Goal: Task Accomplishment & Management: Manage account settings

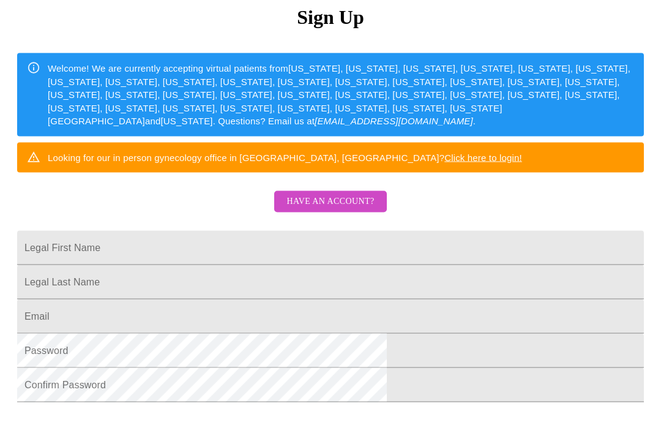
click at [339, 209] on span "Have an account?" at bounding box center [331, 201] width 88 height 15
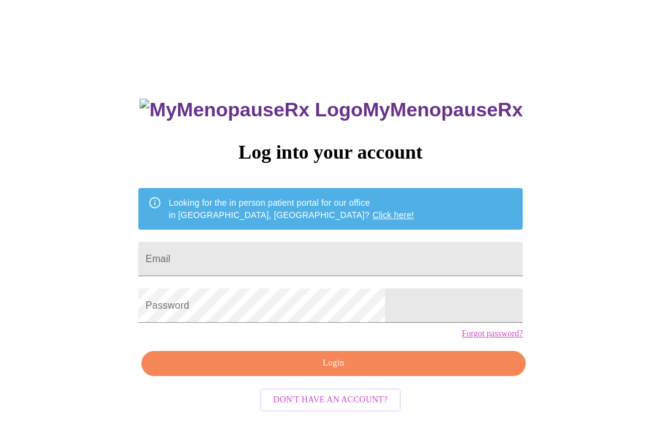
click at [326, 260] on input "Email" at bounding box center [330, 259] width 385 height 34
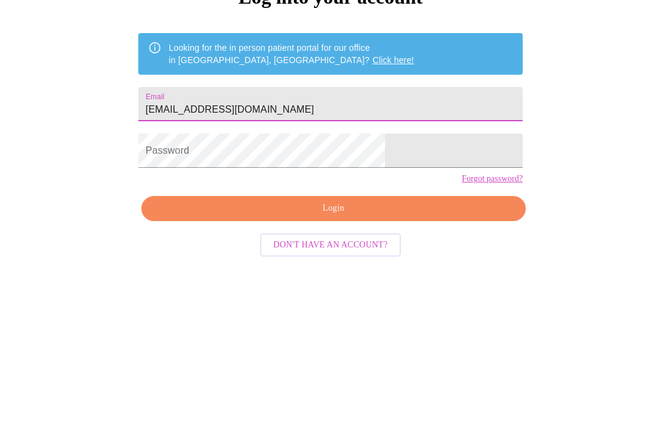
type input "[EMAIL_ADDRESS][DOMAIN_NAME]"
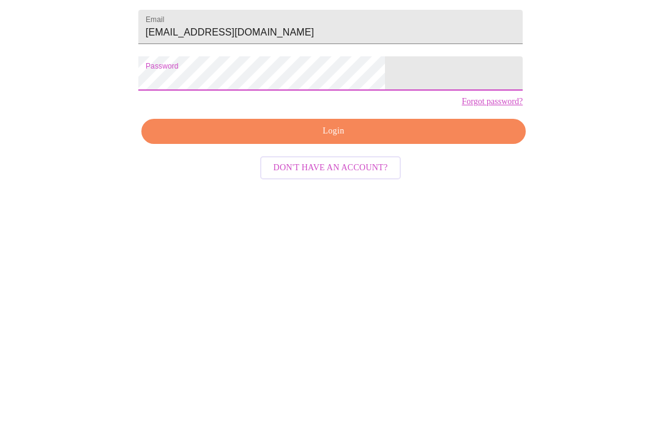
scroll to position [51, 0]
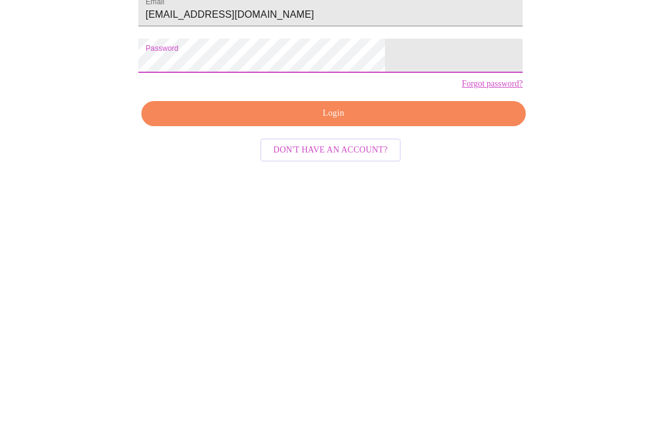
click at [342, 317] on span "Login" at bounding box center [334, 324] width 356 height 15
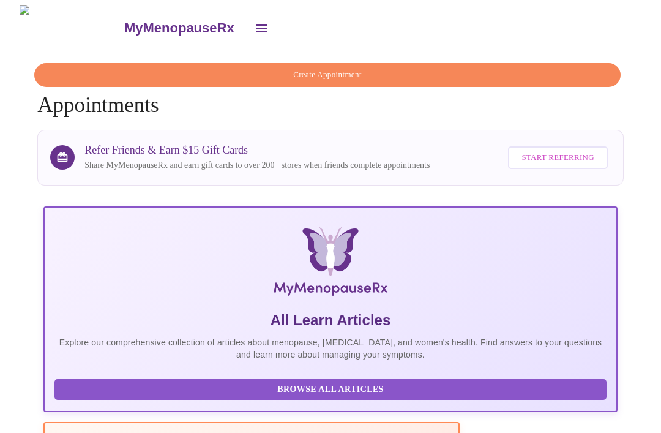
scroll to position [0, 3]
click at [247, 34] on button "open drawer" at bounding box center [261, 27] width 29 height 29
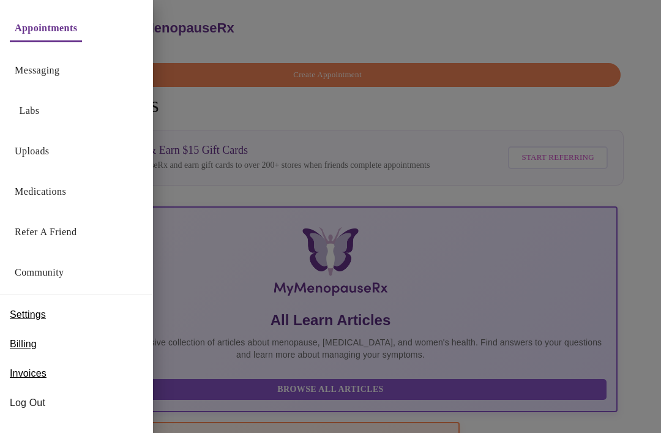
click at [58, 195] on link "Medications" at bounding box center [40, 191] width 51 height 17
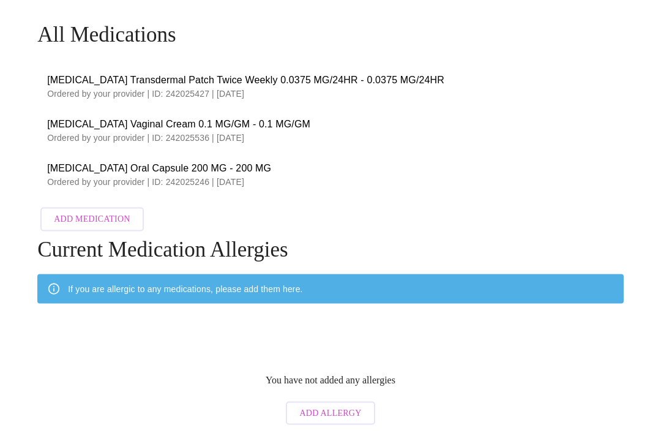
scroll to position [42, 0]
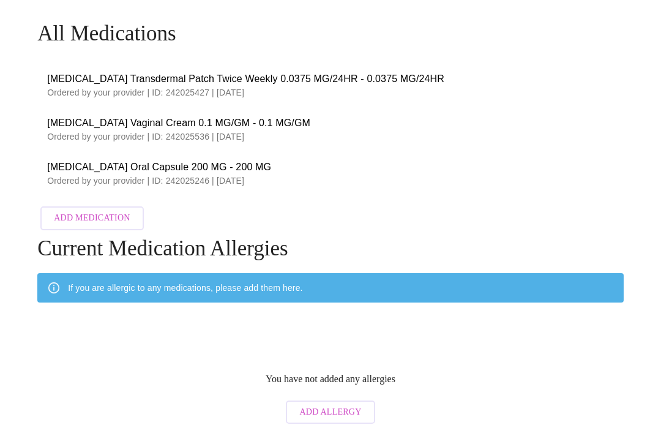
click at [343, 79] on span "[MEDICAL_DATA] Transdermal Patch Twice Weekly 0.0375 MG/24HR - 0.0375 MG/24HR" at bounding box center [330, 79] width 567 height 15
